Goal: Find specific page/section: Find specific page/section

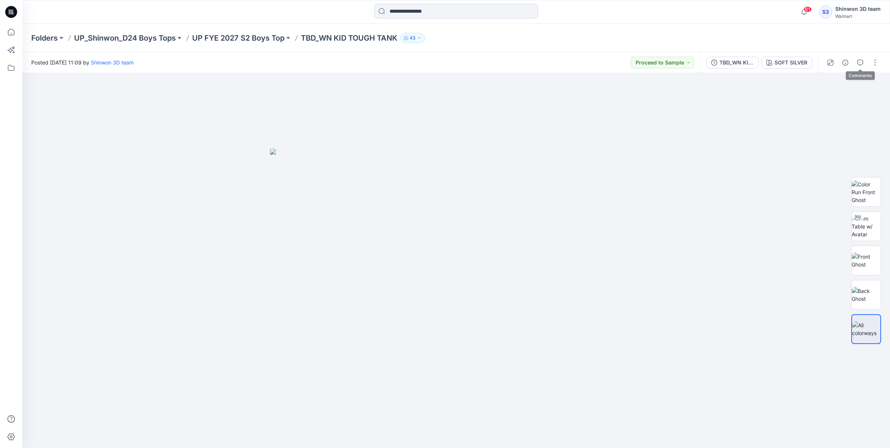
click at [858, 58] on button "button" at bounding box center [861, 63] width 12 height 12
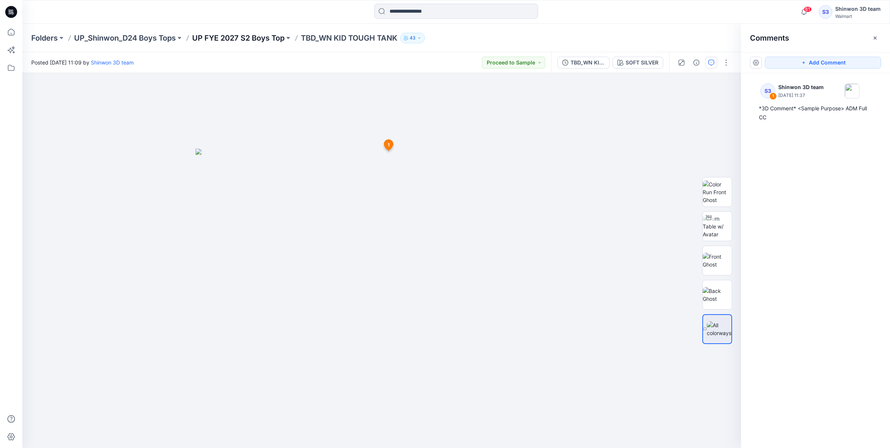
click at [218, 39] on p "UP FYE 2027 S2 Boys Top" at bounding box center [238, 38] width 92 height 10
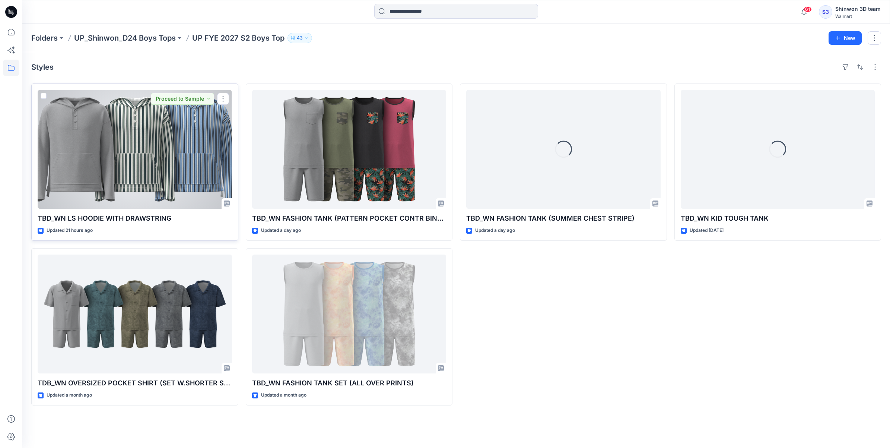
click at [85, 164] on div at bounding box center [135, 149] width 194 height 119
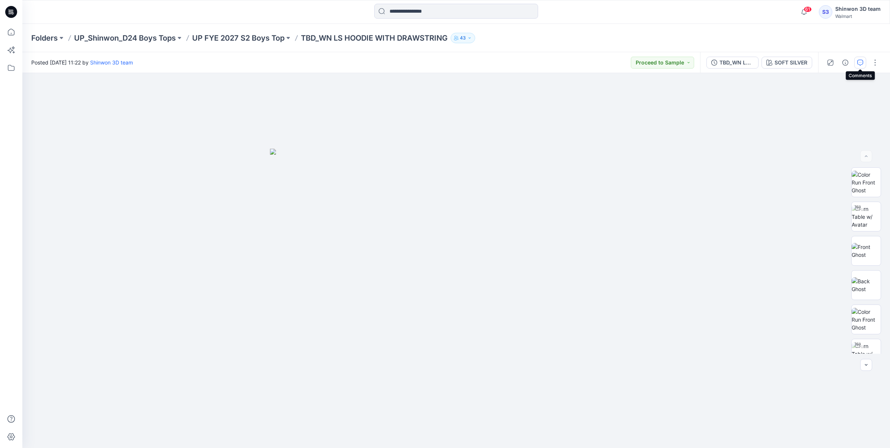
click at [859, 64] on icon "button" at bounding box center [861, 63] width 6 height 6
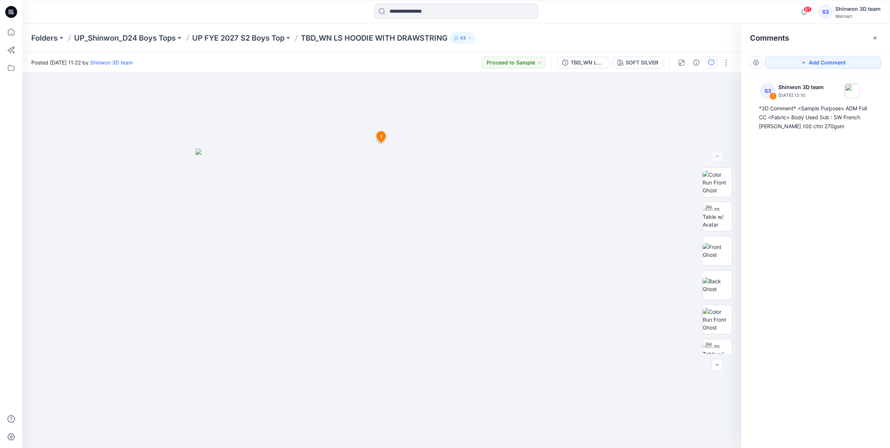
click at [324, 39] on p "TBD_WN LS HOODIE WITH DRAWSTRING" at bounding box center [374, 38] width 147 height 10
click at [263, 38] on p "UP FYE 2027 S2 Boys Top" at bounding box center [238, 38] width 92 height 10
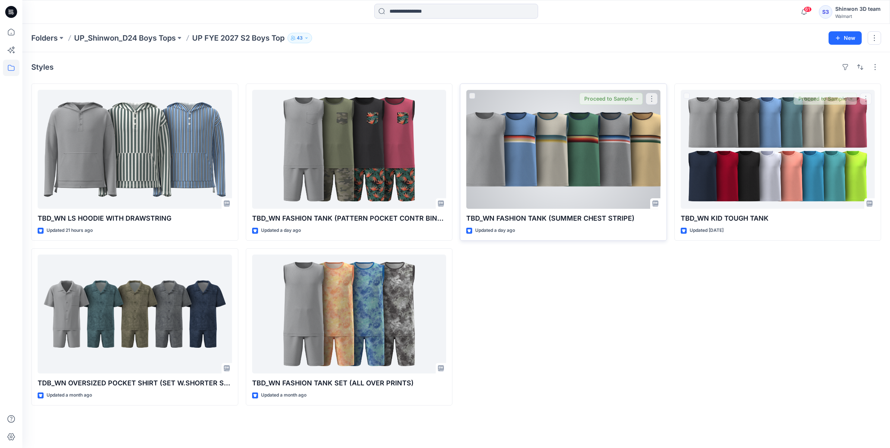
click at [626, 181] on div at bounding box center [563, 149] width 194 height 119
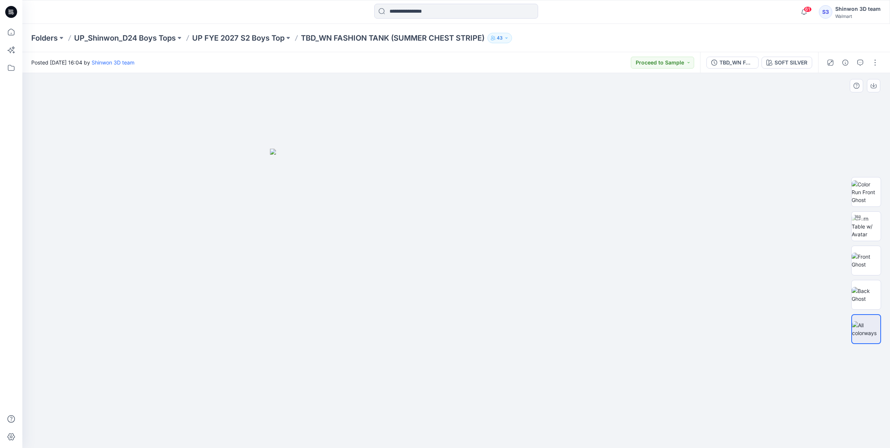
click at [54, 430] on div at bounding box center [456, 260] width 868 height 375
